Goal: Information Seeking & Learning: Find specific fact

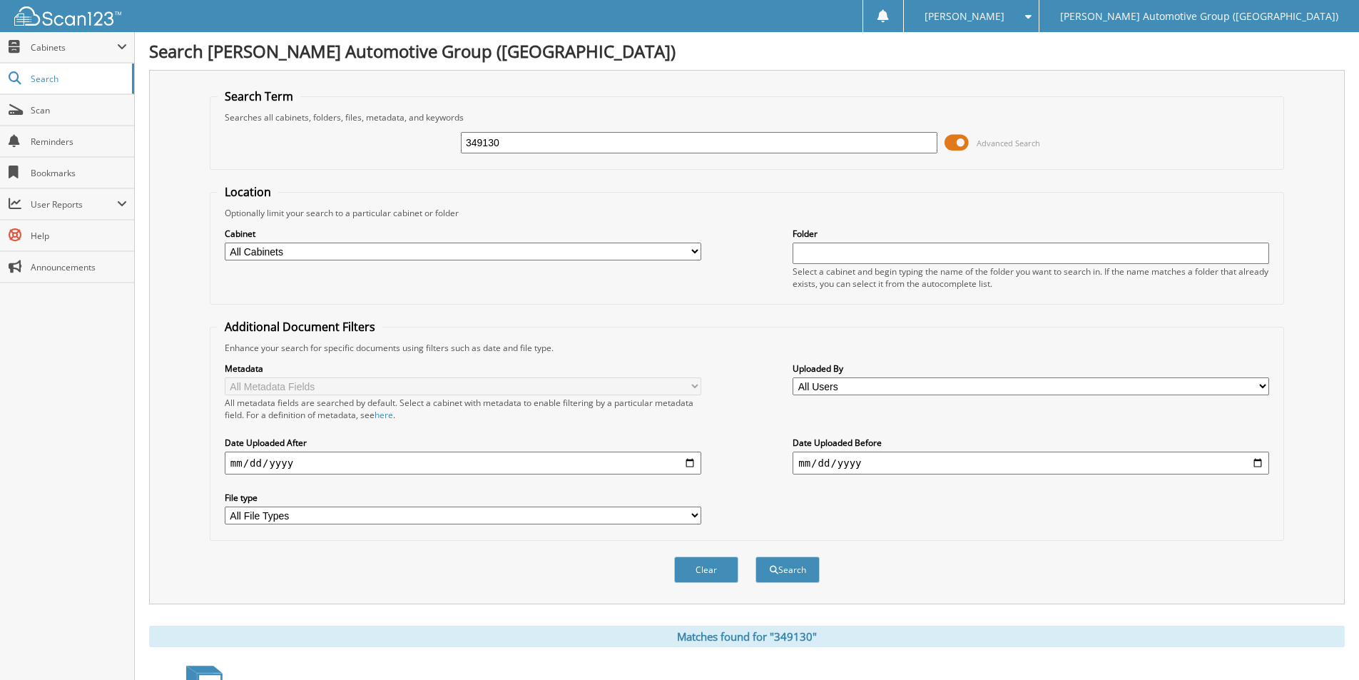
drag, startPoint x: 527, startPoint y: 145, endPoint x: 370, endPoint y: 113, distance: 160.2
click at [370, 113] on fieldset "Search Term Searches all cabinets, folders, files, metadata, and keywords 34913…" at bounding box center [747, 128] width 1074 height 81
type input "4"
type input "4ZA05831"
click at [755, 556] on button "Search" at bounding box center [787, 569] width 64 height 26
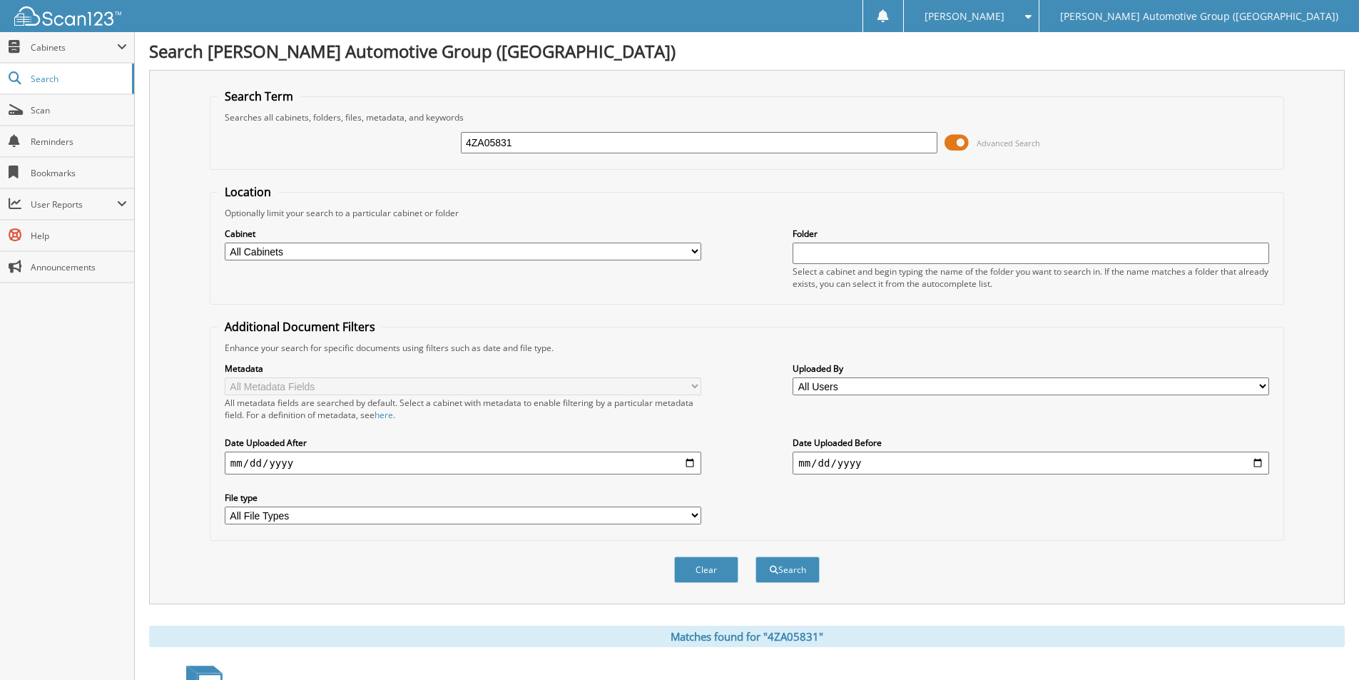
drag, startPoint x: 469, startPoint y: 143, endPoint x: 372, endPoint y: 131, distance: 97.7
click at [376, 133] on div "4ZA05831 Advanced Search" at bounding box center [747, 142] width 1059 height 39
type input "SED78709"
click at [755, 556] on button "Search" at bounding box center [787, 569] width 64 height 26
drag, startPoint x: 499, startPoint y: 142, endPoint x: 415, endPoint y: 124, distance: 86.0
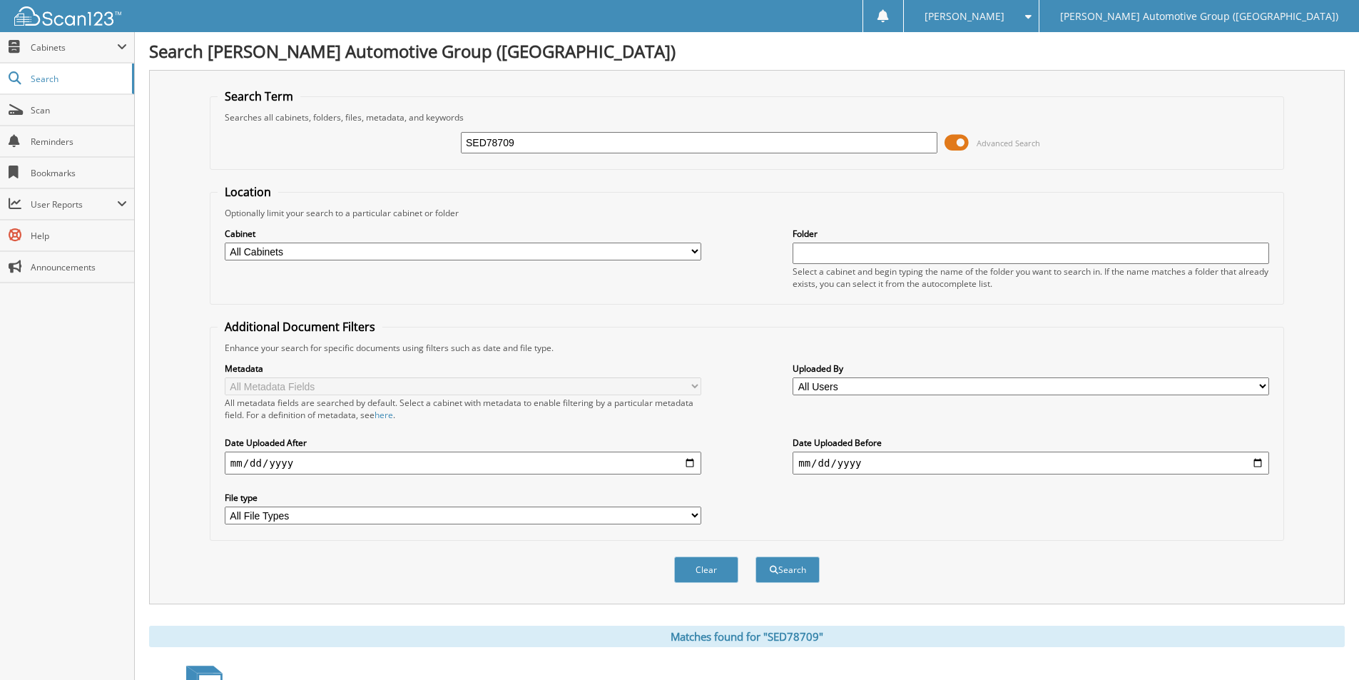
click at [422, 128] on div "SED78709 Advanced Search" at bounding box center [747, 142] width 1059 height 39
type input "SG501521"
click at [755, 556] on button "Search" at bounding box center [787, 569] width 64 height 26
drag, startPoint x: 456, startPoint y: 146, endPoint x: 402, endPoint y: 143, distance: 53.6
click at [402, 143] on div "SG501521 Advanced Search" at bounding box center [747, 142] width 1059 height 39
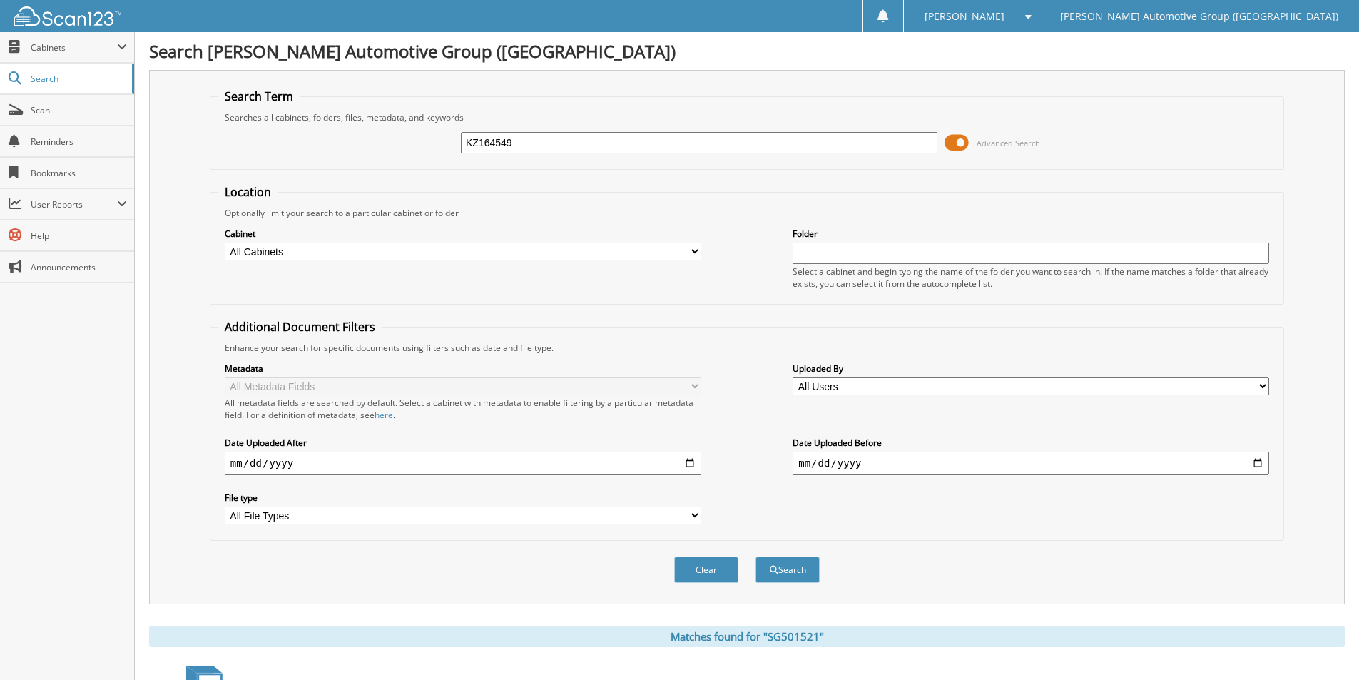
type input "KZ164549"
click at [755, 556] on button "Search" at bounding box center [787, 569] width 64 height 26
drag, startPoint x: 516, startPoint y: 135, endPoint x: 266, endPoint y: 106, distance: 251.4
click at [272, 111] on fieldset "Search Term Searches all cabinets, folders, files, metadata, and keywords KZ164…" at bounding box center [747, 128] width 1074 height 81
type input "EL345456"
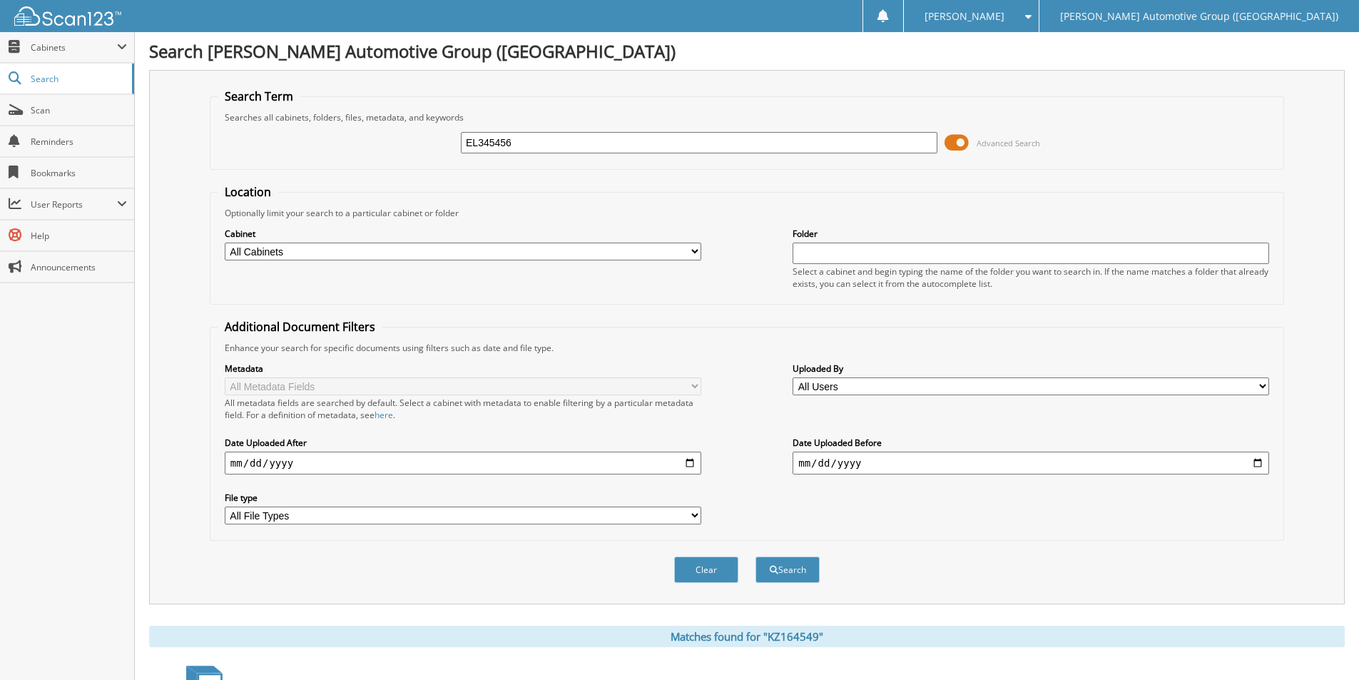
click at [755, 556] on button "Search" at bounding box center [787, 569] width 64 height 26
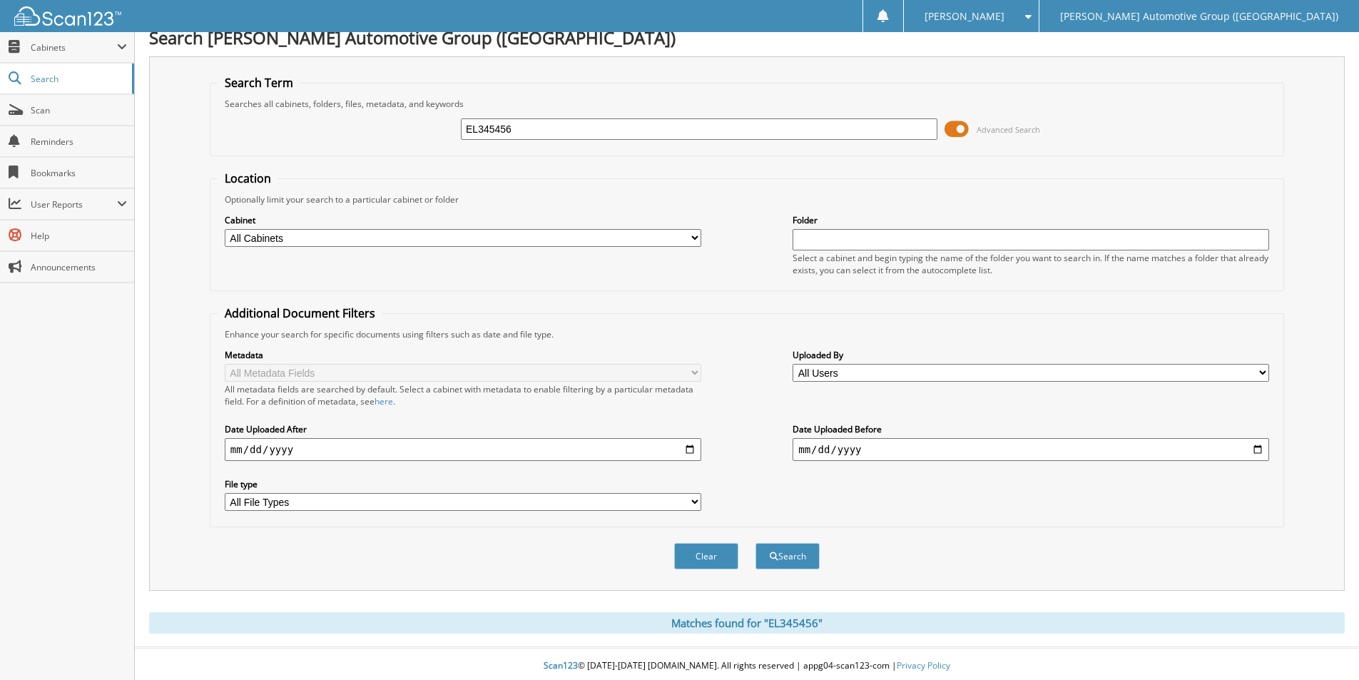
scroll to position [18, 0]
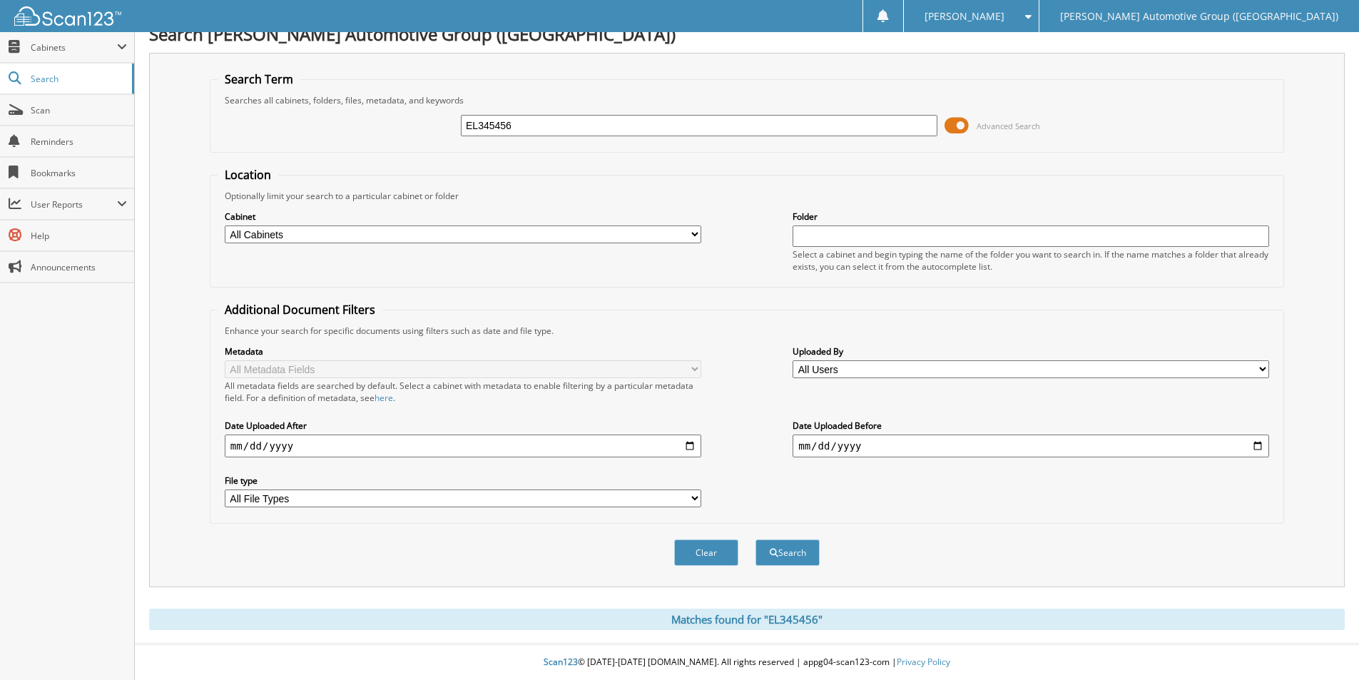
click at [533, 124] on input "EL345456" at bounding box center [699, 125] width 476 height 21
type input "E"
type input "EL345456"
click at [755, 539] on button "Search" at bounding box center [787, 552] width 64 height 26
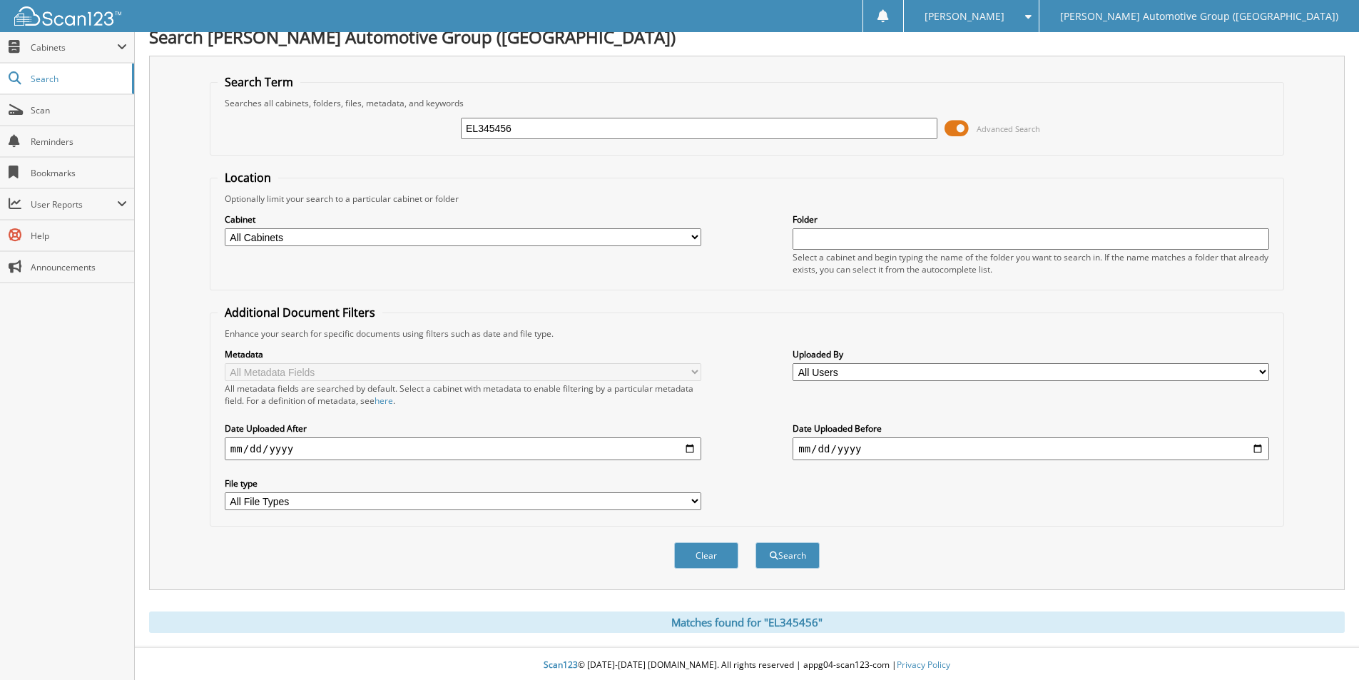
scroll to position [18, 0]
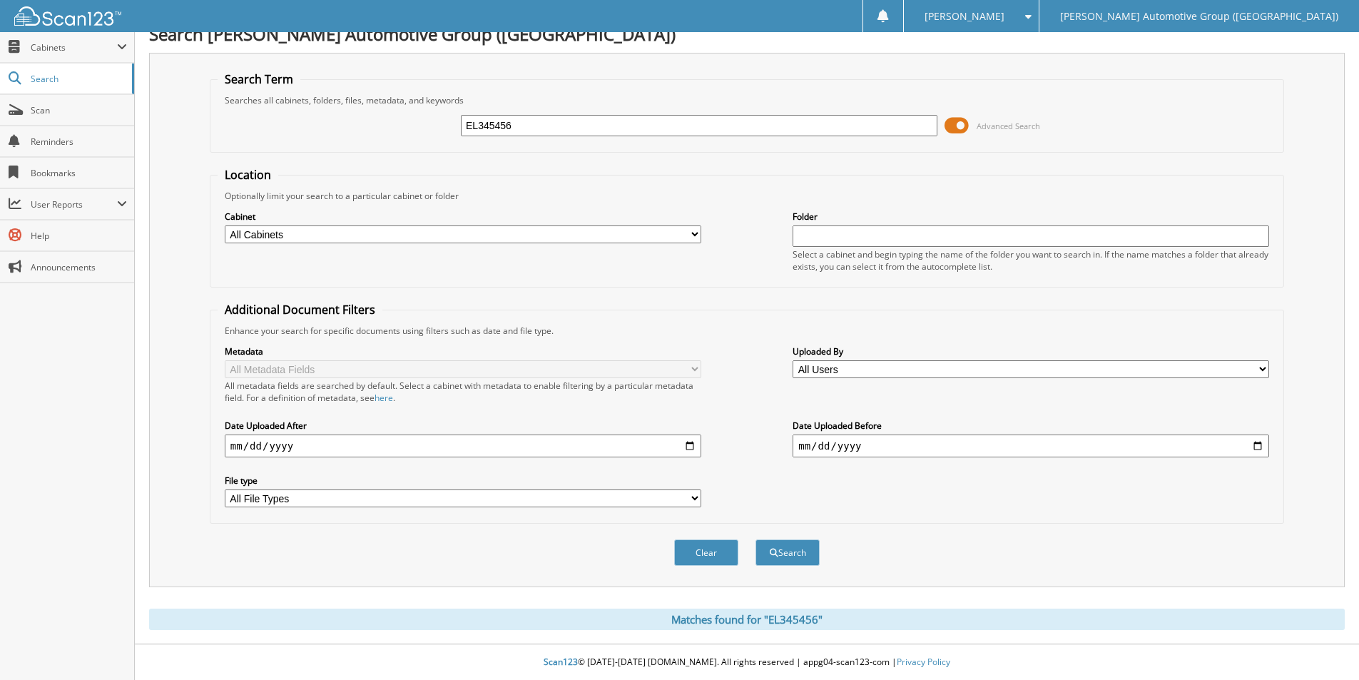
drag, startPoint x: 514, startPoint y: 123, endPoint x: 382, endPoint y: 91, distance: 135.8
click at [382, 91] on fieldset "Search Term Searches all cabinets, folders, files, metadata, and keywords EL345…" at bounding box center [747, 111] width 1074 height 81
type input "LL101713"
click at [755, 539] on button "Search" at bounding box center [787, 552] width 64 height 26
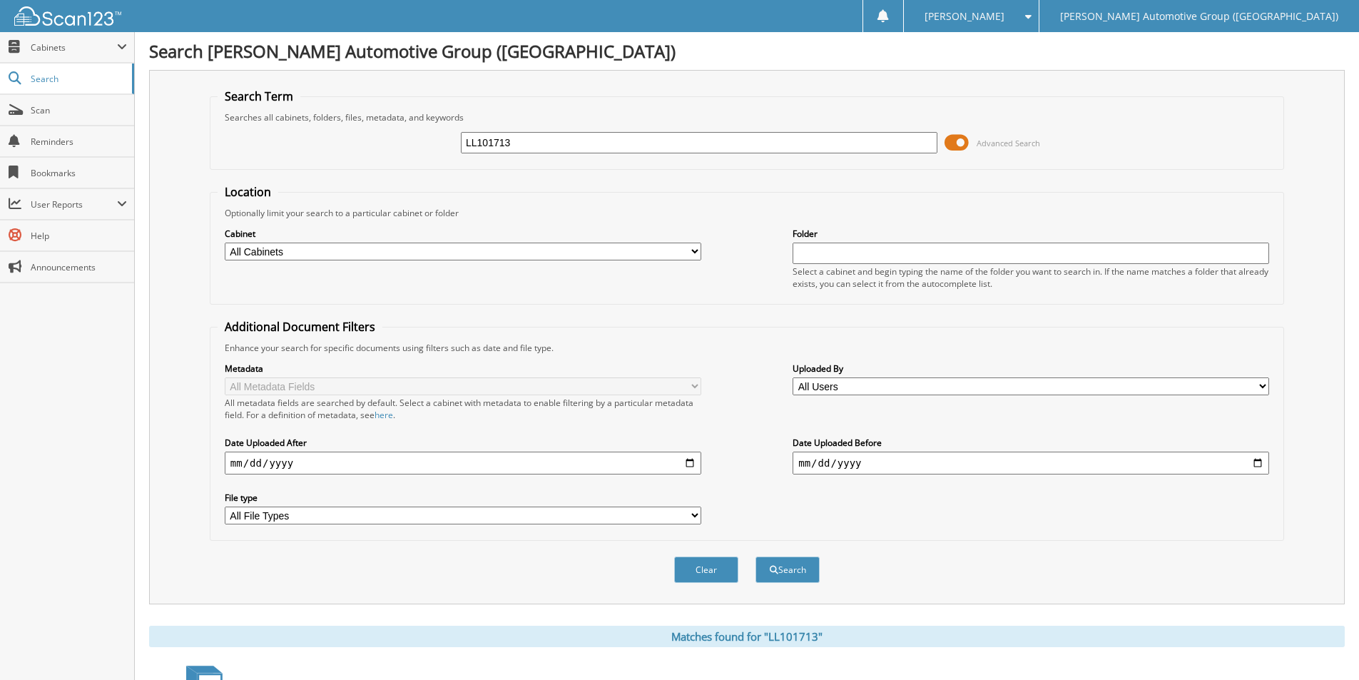
drag, startPoint x: 384, startPoint y: 123, endPoint x: 369, endPoint y: 114, distance: 18.2
click at [370, 115] on fieldset "Search Term Searches all cabinets, folders, files, metadata, and keywords LL101…" at bounding box center [747, 128] width 1074 height 81
type input "HJ163222"
click at [755, 556] on button "Search" at bounding box center [787, 569] width 64 height 26
drag, startPoint x: 457, startPoint y: 143, endPoint x: 336, endPoint y: 152, distance: 121.6
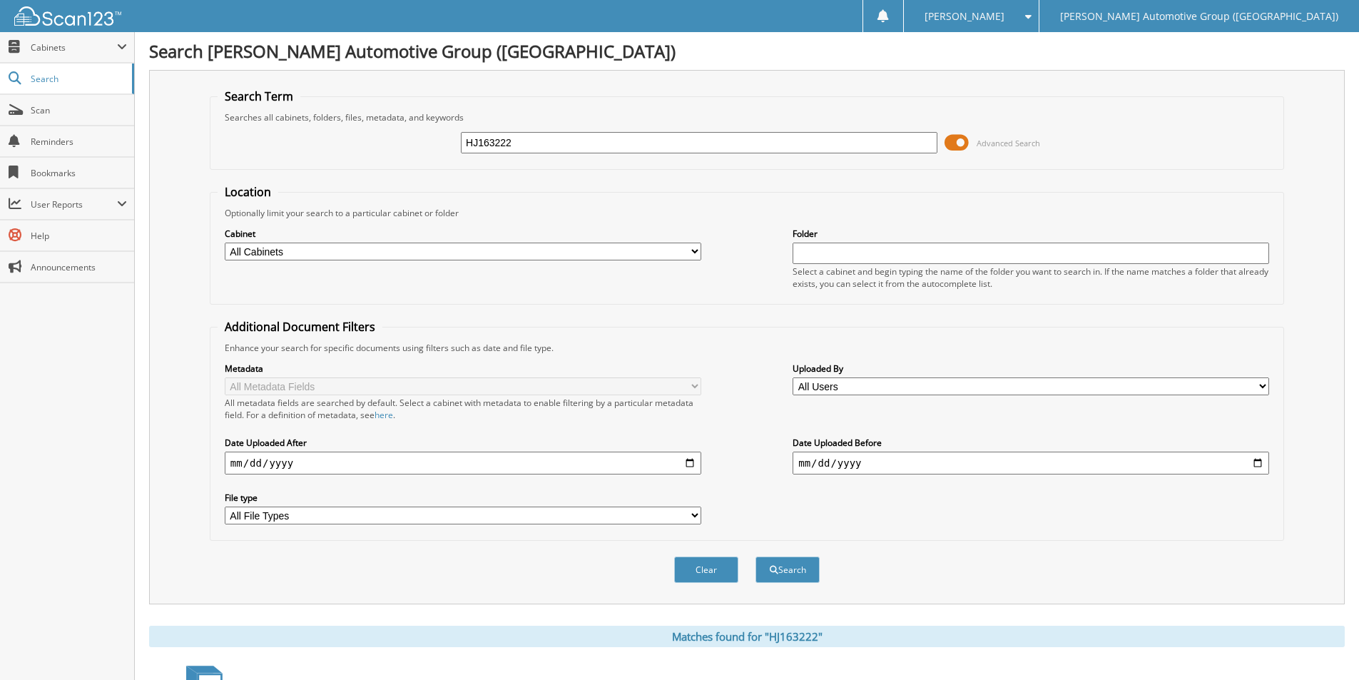
click at [337, 152] on div "HJ163222 Advanced Search" at bounding box center [747, 142] width 1059 height 39
type input "MV293630"
click at [755, 556] on button "Search" at bounding box center [787, 569] width 64 height 26
drag, startPoint x: 542, startPoint y: 143, endPoint x: 229, endPoint y: 106, distance: 315.2
click at [229, 106] on fieldset "Search Term Searches all cabinets, folders, files, metadata, and keywords MV293…" at bounding box center [747, 128] width 1074 height 81
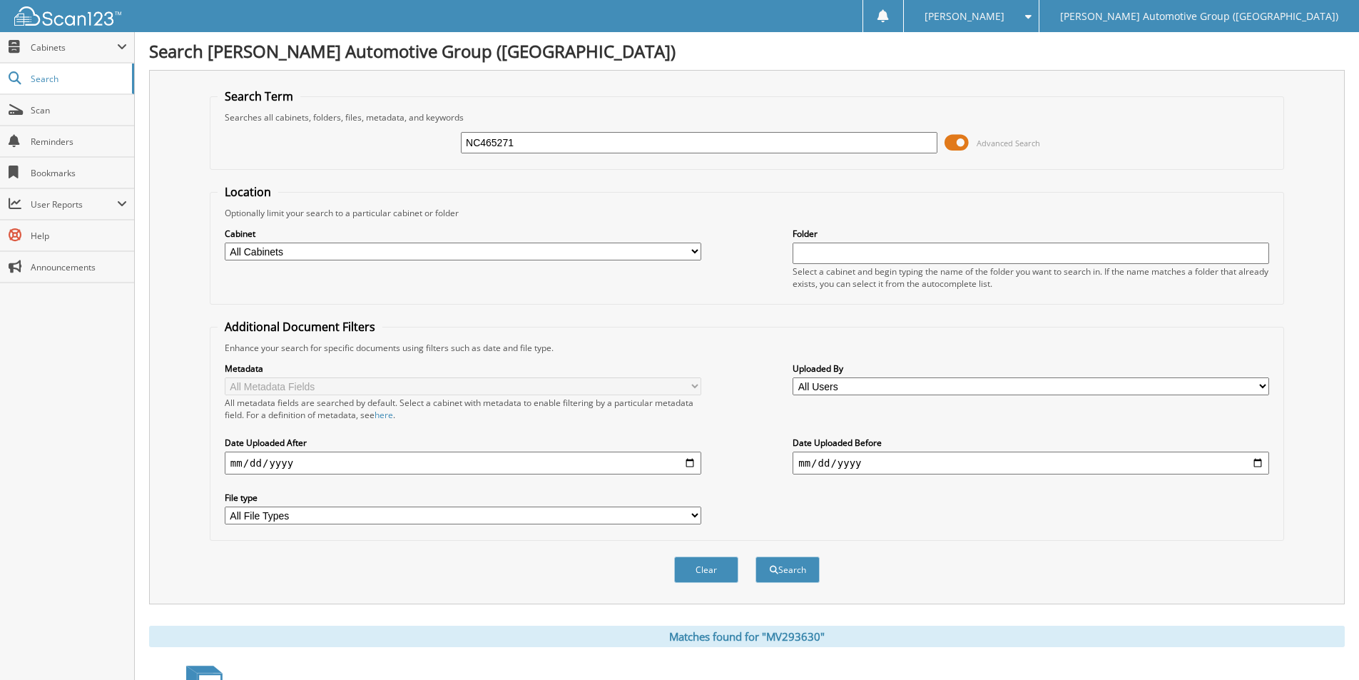
type input "NC465271"
click at [755, 556] on button "Search" at bounding box center [787, 569] width 64 height 26
drag, startPoint x: 334, startPoint y: 125, endPoint x: 322, endPoint y: 118, distance: 13.7
click at [322, 119] on fieldset "Search Term Searches all cabinets, folders, files, metadata, and keywords NC465…" at bounding box center [747, 128] width 1074 height 81
type input "HG445460"
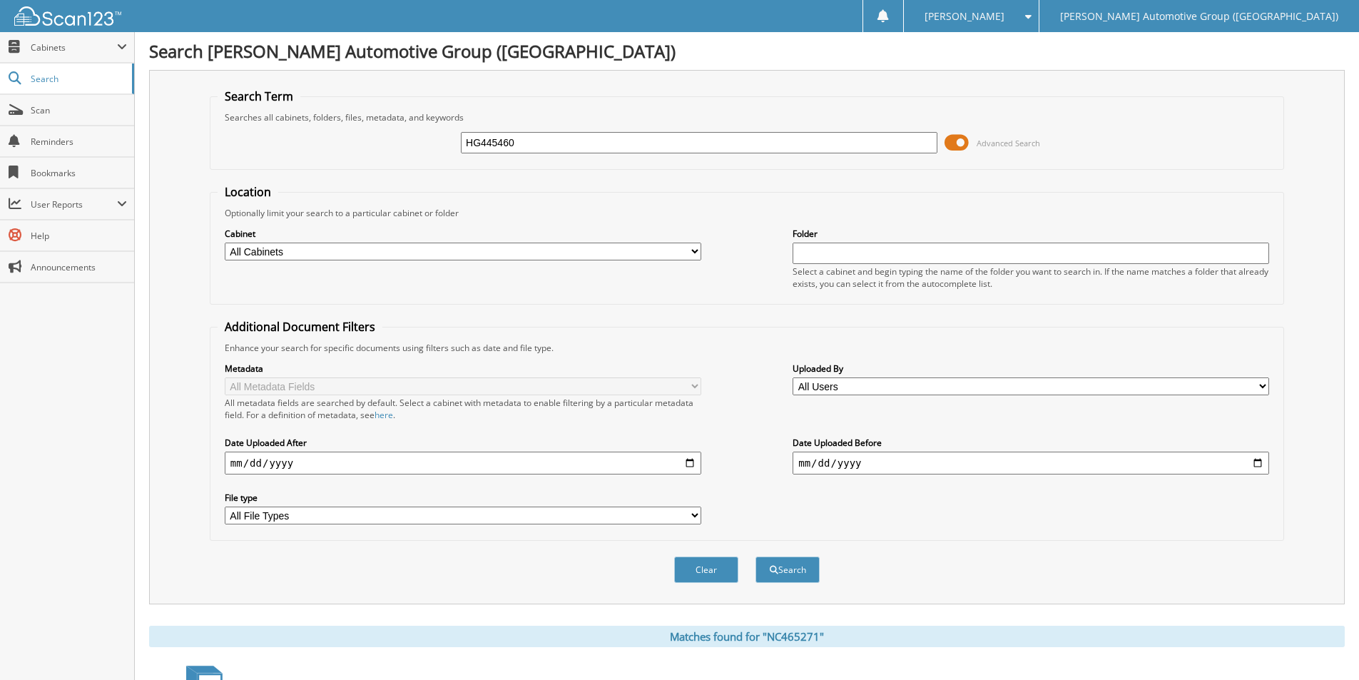
click at [755, 556] on button "Search" at bounding box center [787, 569] width 64 height 26
drag, startPoint x: 517, startPoint y: 133, endPoint x: 394, endPoint y: 133, distance: 122.7
click at [395, 133] on div "HG445460 Advanced Search" at bounding box center [747, 142] width 1059 height 39
type input "SW554633"
click at [755, 556] on button "Search" at bounding box center [787, 569] width 64 height 26
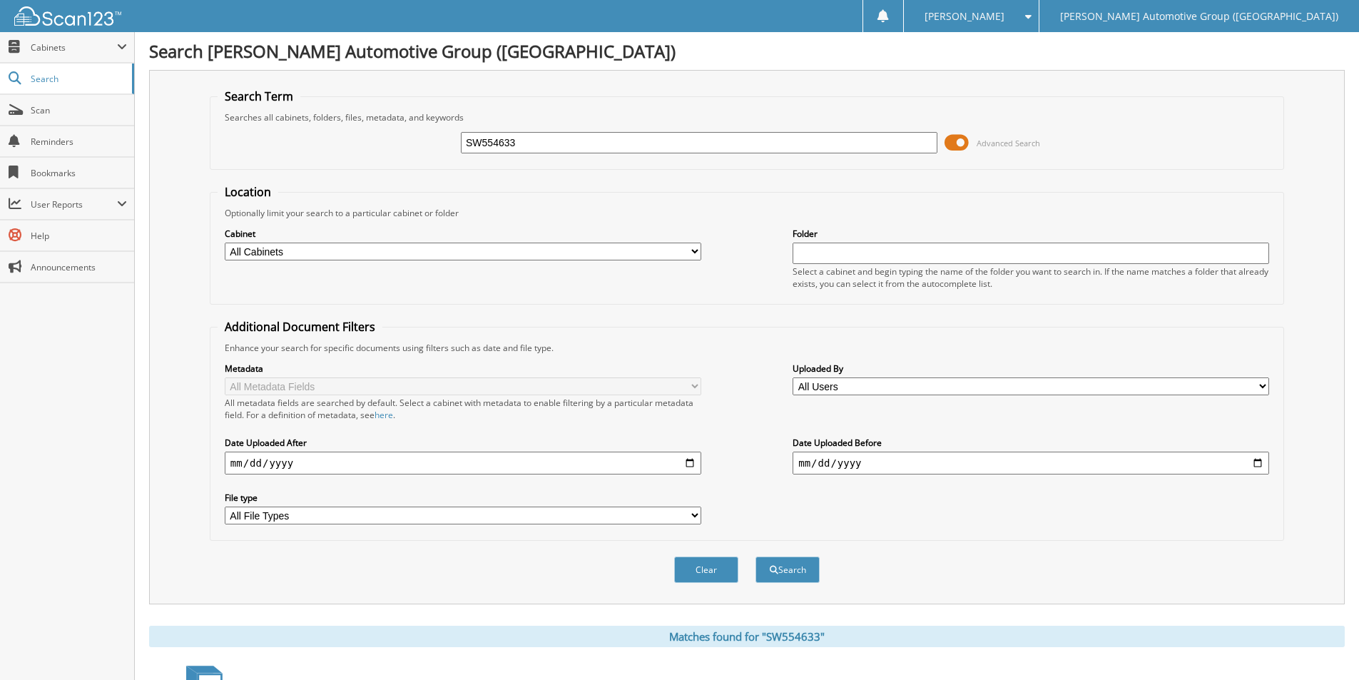
drag, startPoint x: 529, startPoint y: 146, endPoint x: 324, endPoint y: 106, distance: 209.1
click at [324, 106] on fieldset "Search Term Searches all cabinets, folders, files, metadata, and keywords SW554…" at bounding box center [747, 128] width 1074 height 81
type input "NKB36791"
click at [755, 556] on button "Search" at bounding box center [787, 569] width 64 height 26
drag, startPoint x: 310, startPoint y: 128, endPoint x: 227, endPoint y: 112, distance: 84.9
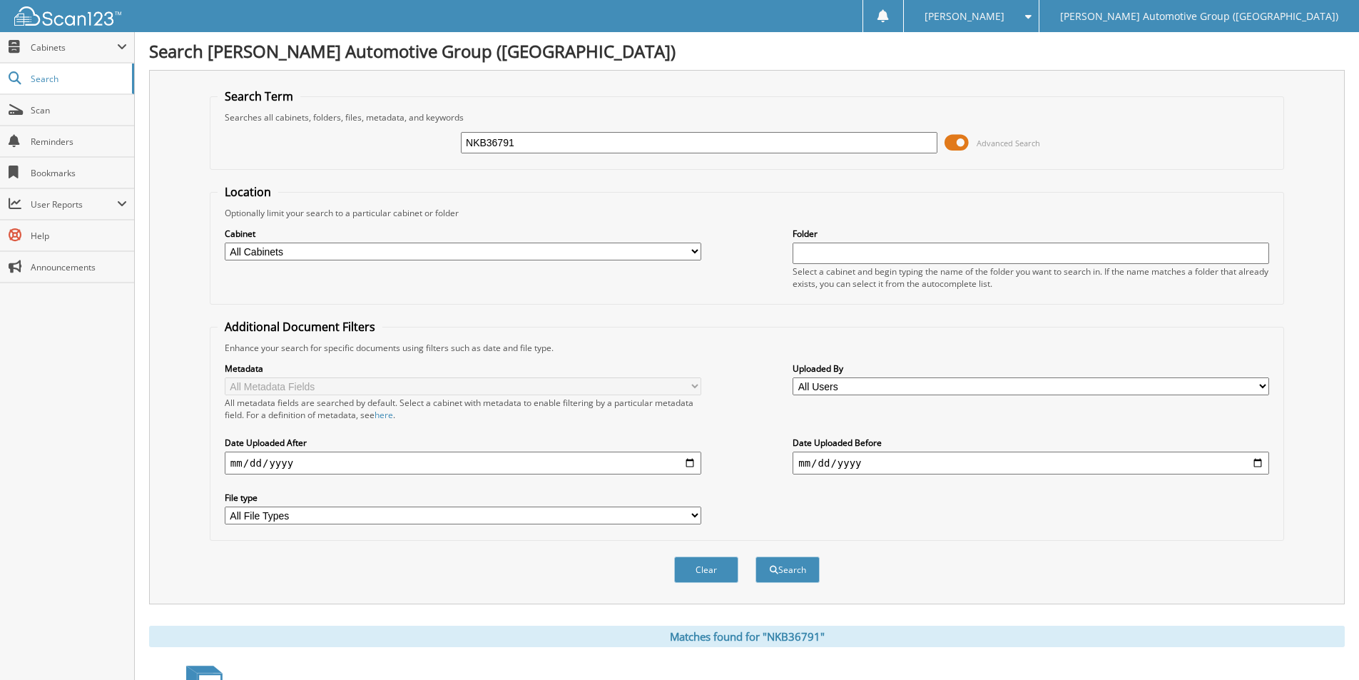
click at [227, 112] on fieldset "Search Term Searches all cabinets, folders, files, metadata, and keywords NKB36…" at bounding box center [747, 128] width 1074 height 81
type input "GM711085"
click at [755, 556] on button "Search" at bounding box center [787, 569] width 64 height 26
click at [558, 147] on input "GM711085" at bounding box center [699, 142] width 476 height 21
type input "GM711086"
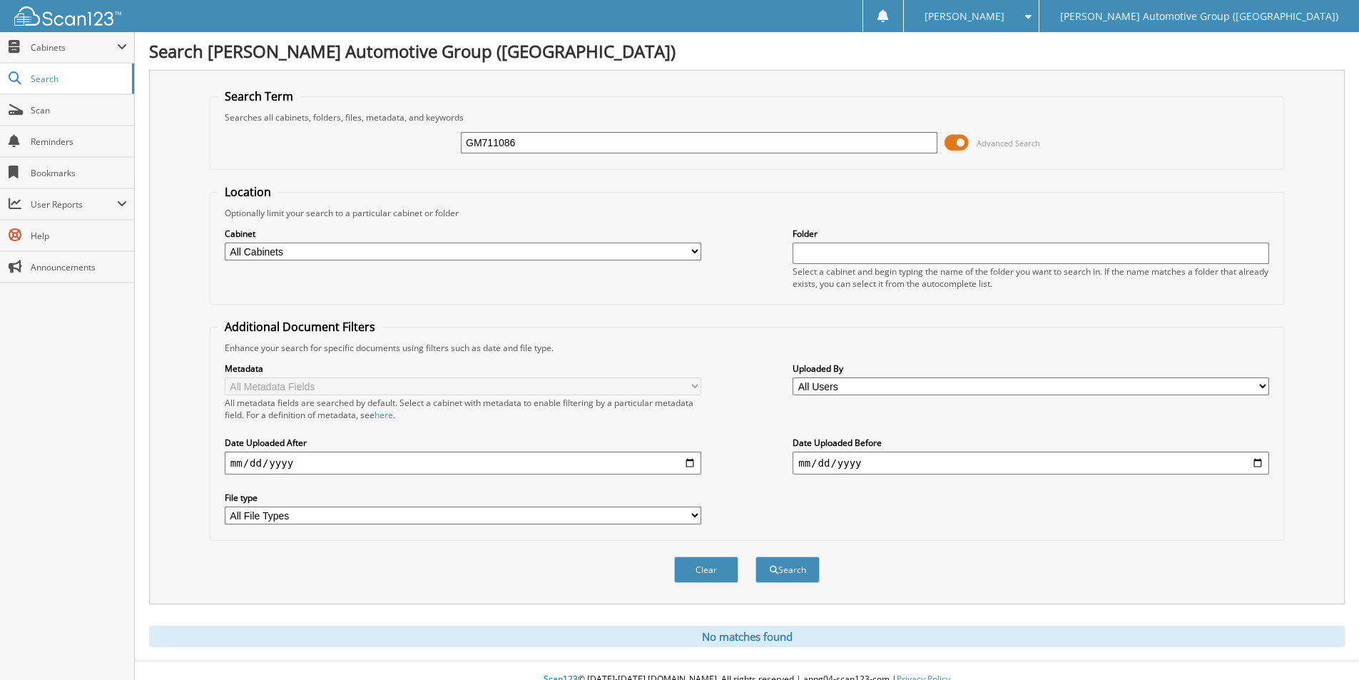
click at [755, 556] on button "Search" at bounding box center [787, 569] width 64 height 26
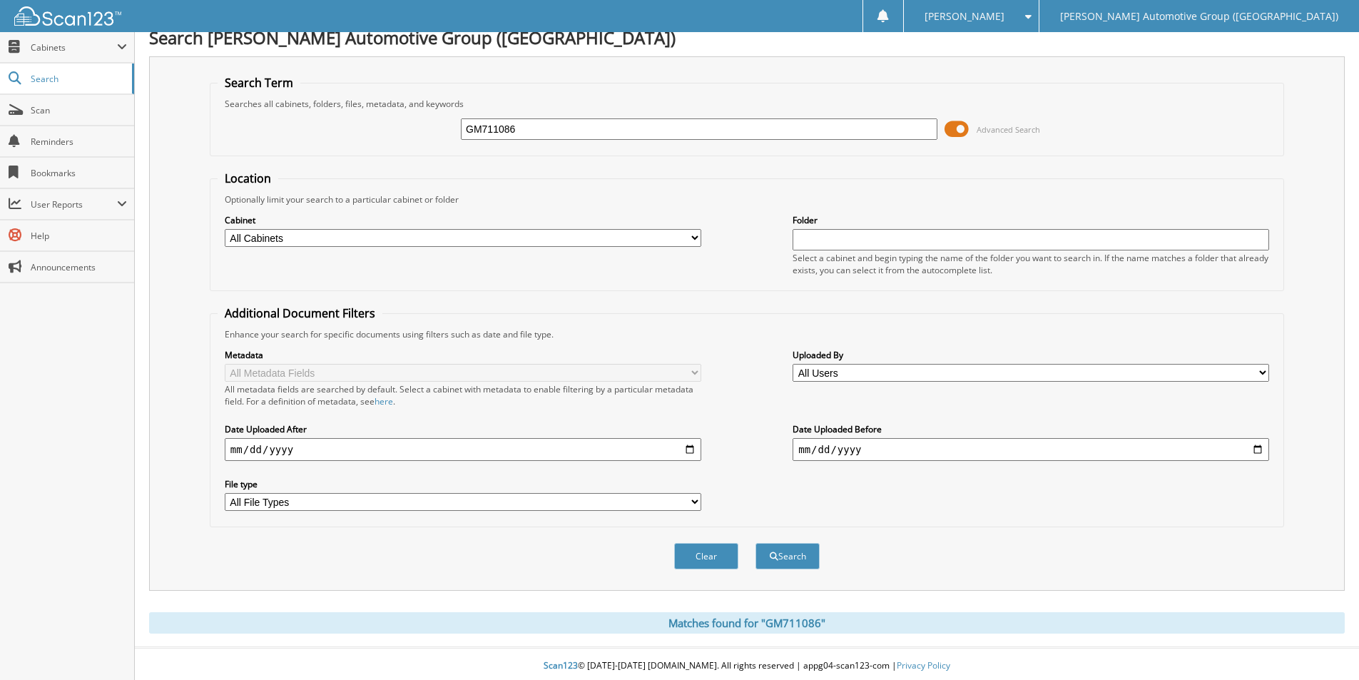
scroll to position [18, 0]
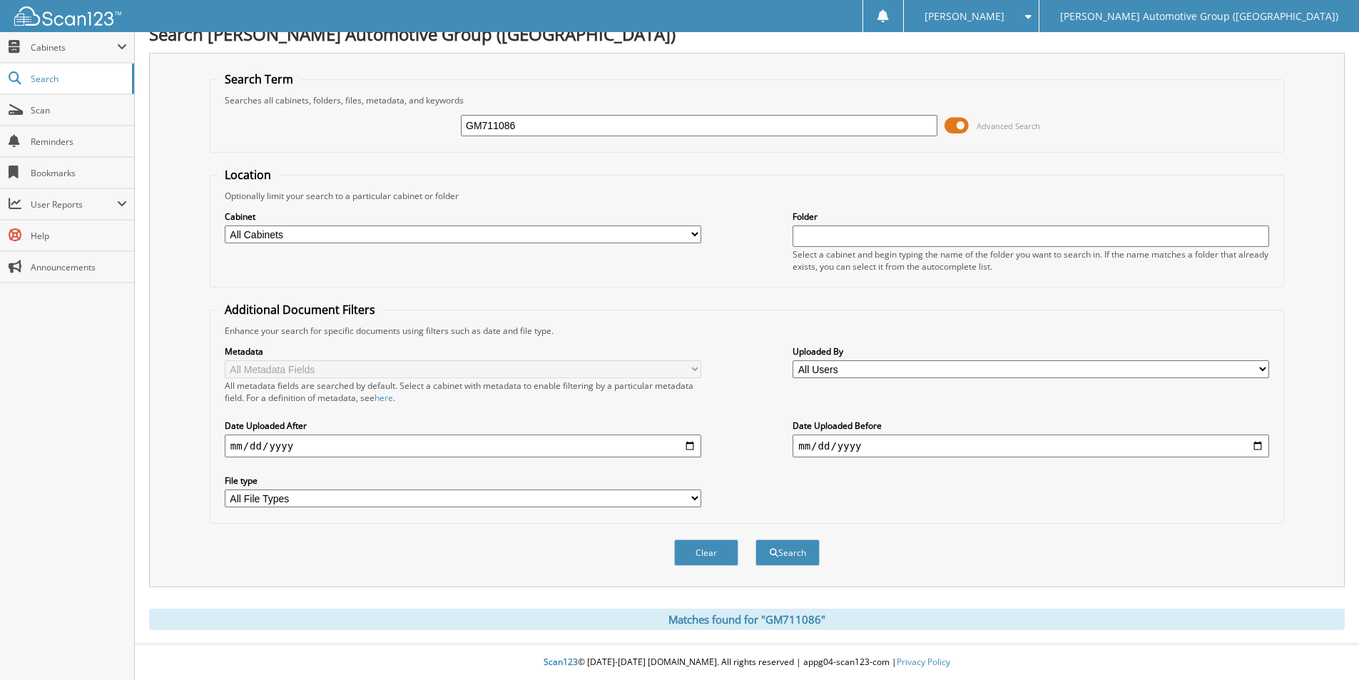
click at [519, 128] on input "GM711086" at bounding box center [699, 125] width 476 height 21
type input "G"
type input "GM711086"
click at [755, 539] on button "Search" at bounding box center [787, 552] width 64 height 26
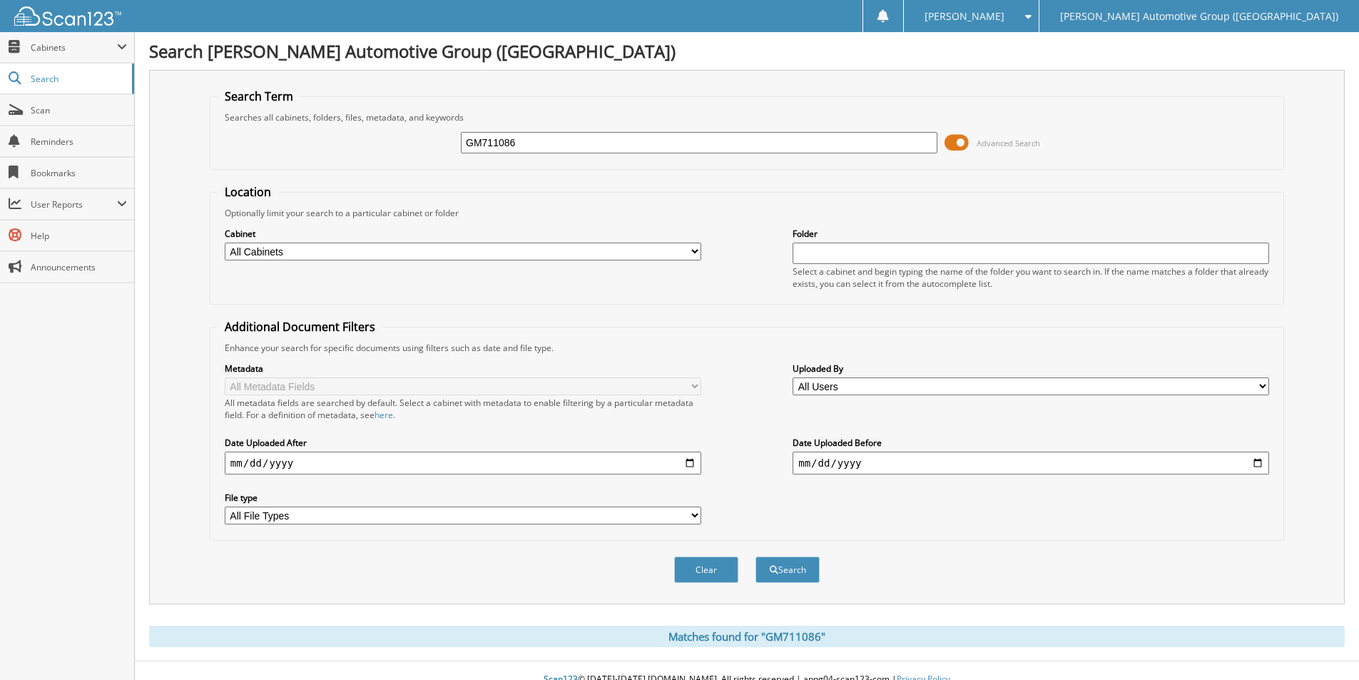
drag, startPoint x: 532, startPoint y: 146, endPoint x: 349, endPoint y: 136, distance: 183.6
click at [349, 136] on div "GM711086 Advanced Search" at bounding box center [747, 142] width 1059 height 39
type input "8N289682"
click at [755, 556] on button "Search" at bounding box center [787, 569] width 64 height 26
drag, startPoint x: 511, startPoint y: 143, endPoint x: 429, endPoint y: 140, distance: 82.1
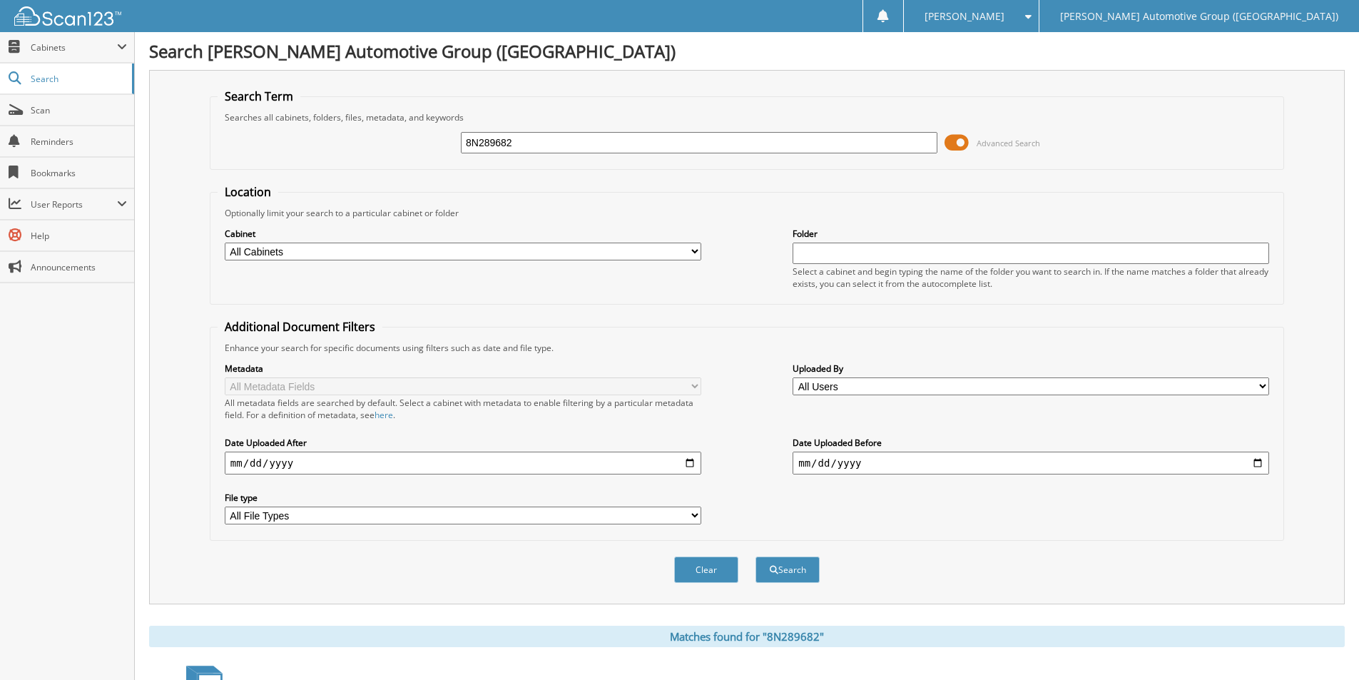
click at [429, 140] on div "8N289682 Advanced Search" at bounding box center [747, 142] width 1059 height 39
type input "95110140"
click at [755, 556] on button "Search" at bounding box center [787, 569] width 64 height 26
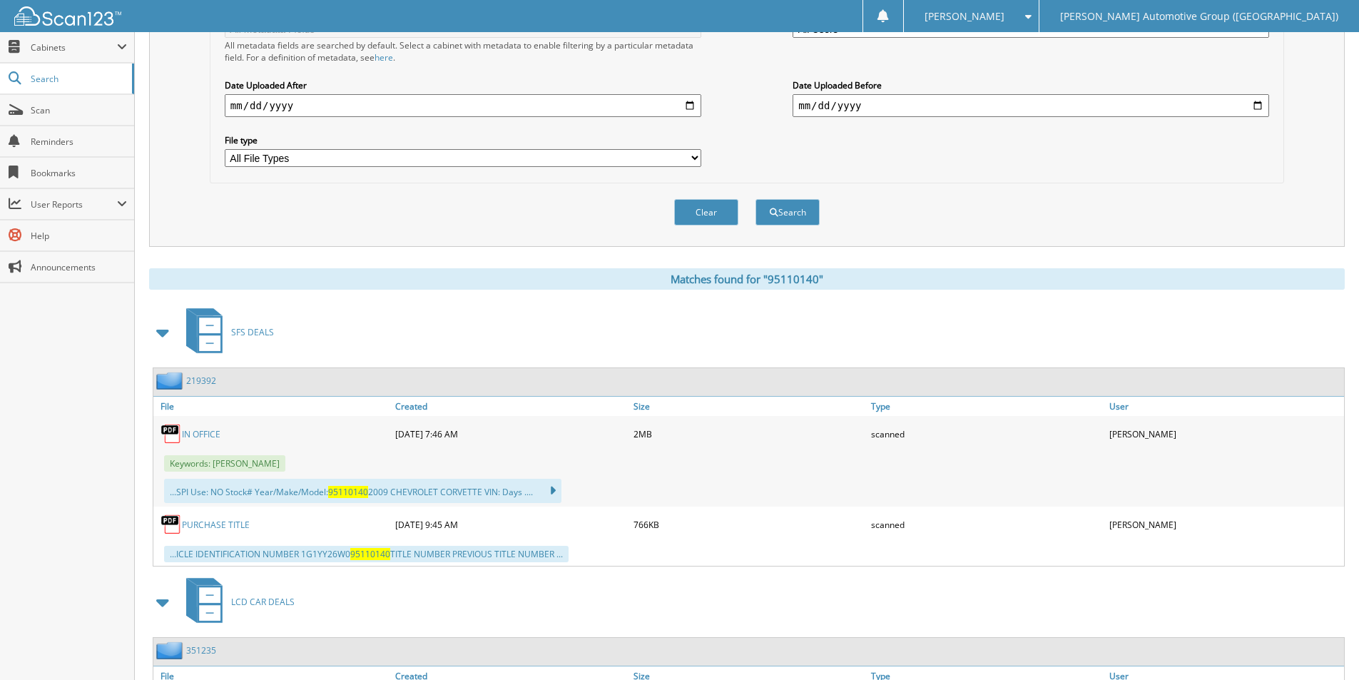
scroll to position [428, 0]
